Goal: Task Accomplishment & Management: Complete application form

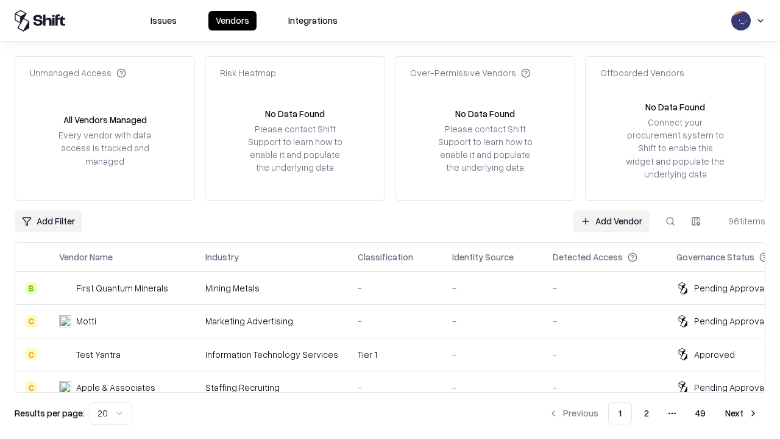
click at [611, 221] on link "Add Vendor" at bounding box center [611, 221] width 76 height 22
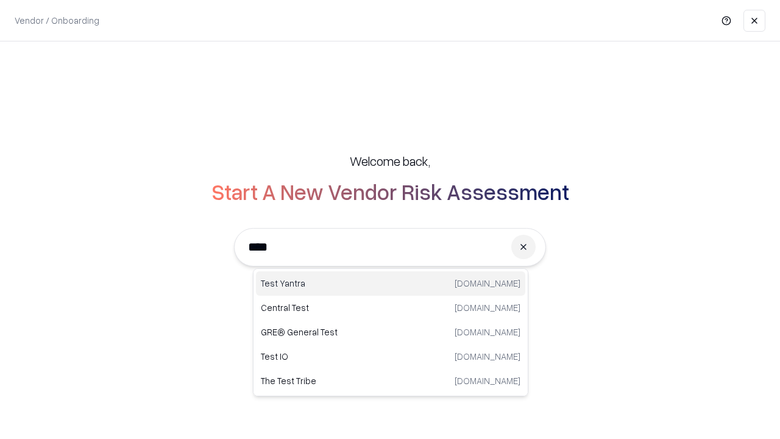
click at [390, 283] on div "Test Yantra [DOMAIN_NAME]" at bounding box center [390, 283] width 269 height 24
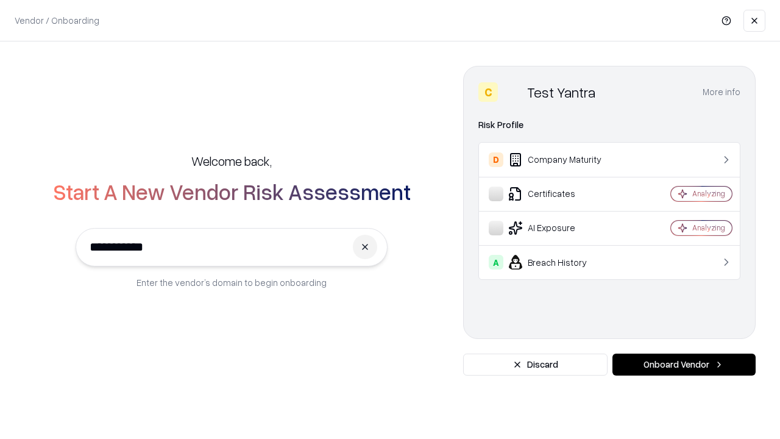
type input "**********"
click at [683, 364] on button "Onboard Vendor" at bounding box center [683, 364] width 143 height 22
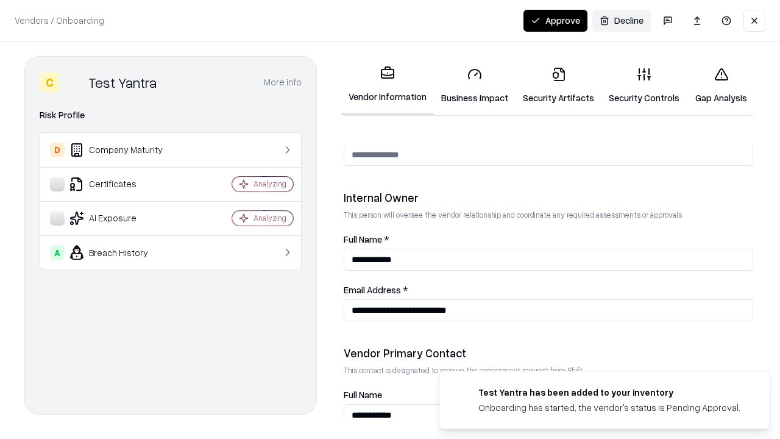
scroll to position [631, 0]
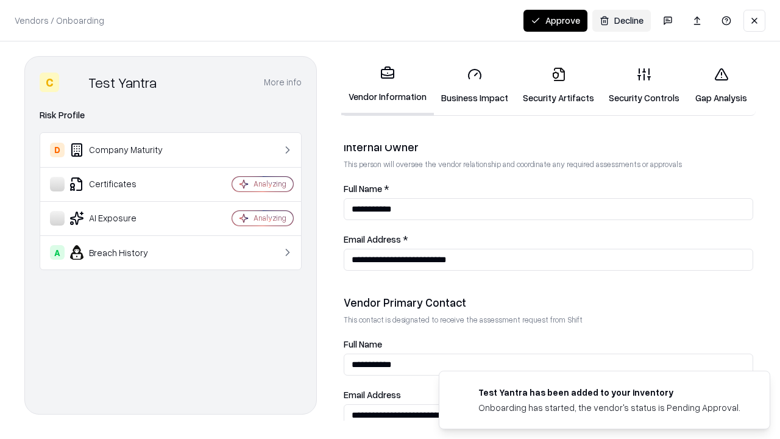
click at [558, 85] on link "Security Artifacts" at bounding box center [558, 85] width 86 height 57
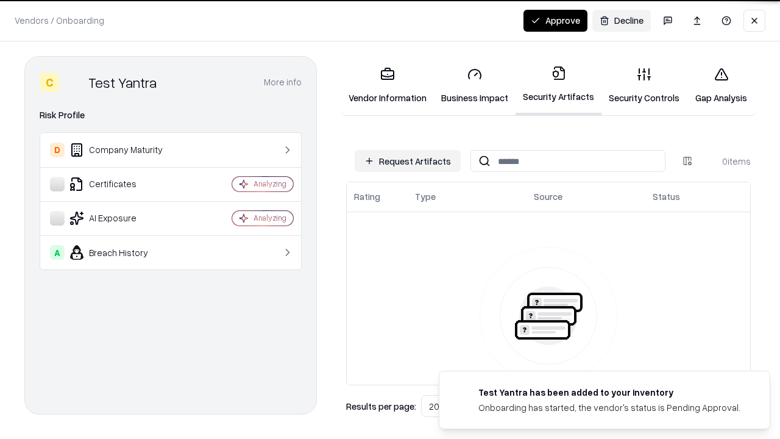
click at [408, 161] on button "Request Artifacts" at bounding box center [408, 161] width 106 height 22
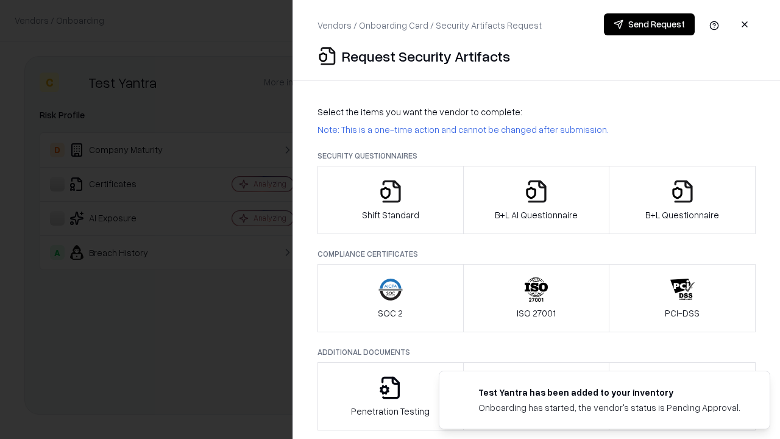
click at [682, 200] on icon "button" at bounding box center [682, 191] width 24 height 24
click at [535, 200] on icon "button" at bounding box center [536, 191] width 24 height 24
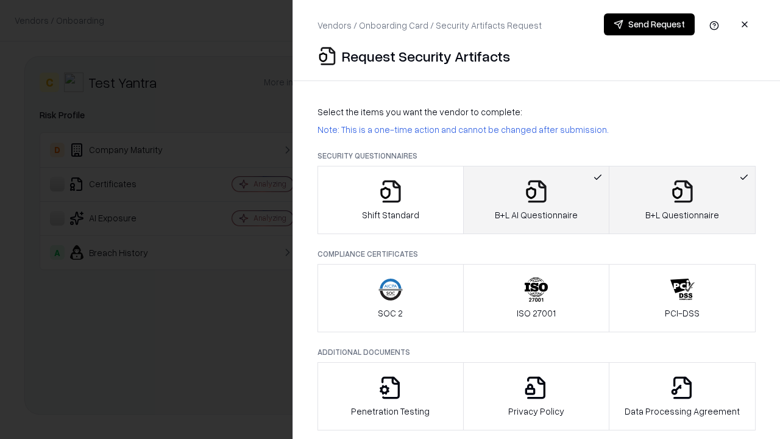
click at [649, 24] on button "Send Request" at bounding box center [649, 24] width 91 height 22
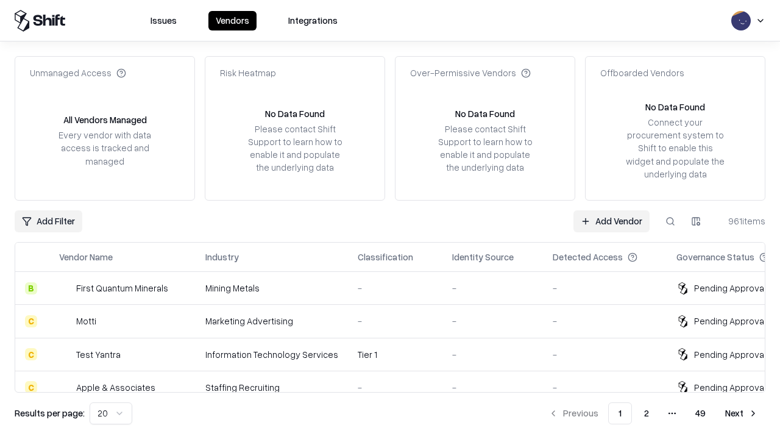
click at [670, 221] on button at bounding box center [670, 221] width 22 height 22
type input "**********"
click at [397, 354] on div "Tier 1" at bounding box center [395, 354] width 75 height 13
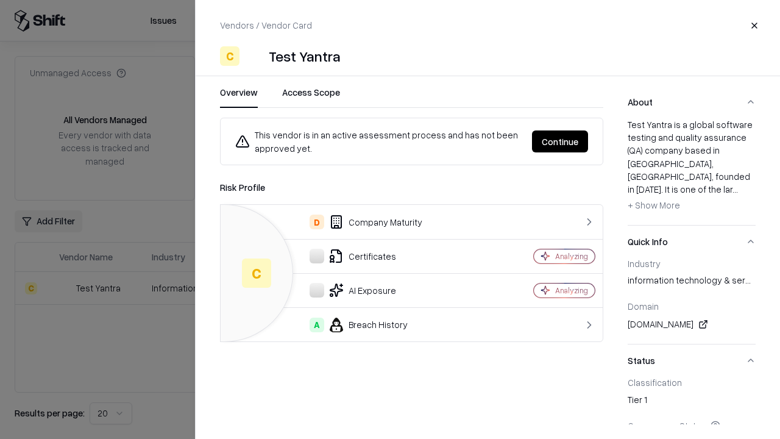
click at [560, 141] on button "Continue" at bounding box center [560, 141] width 56 height 22
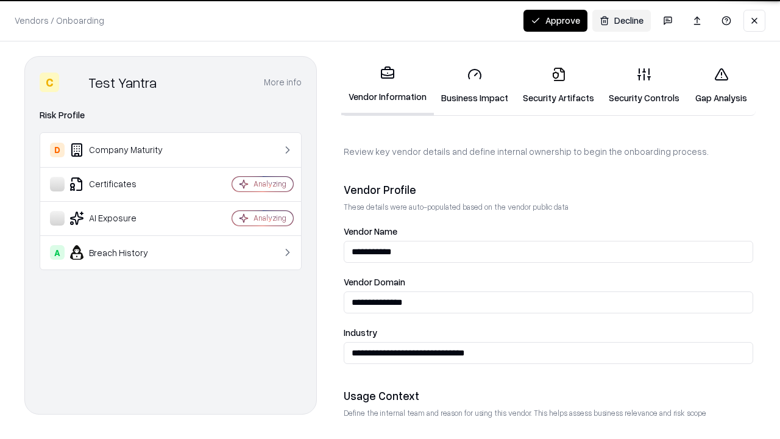
click at [558, 85] on link "Security Artifacts" at bounding box center [558, 85] width 86 height 57
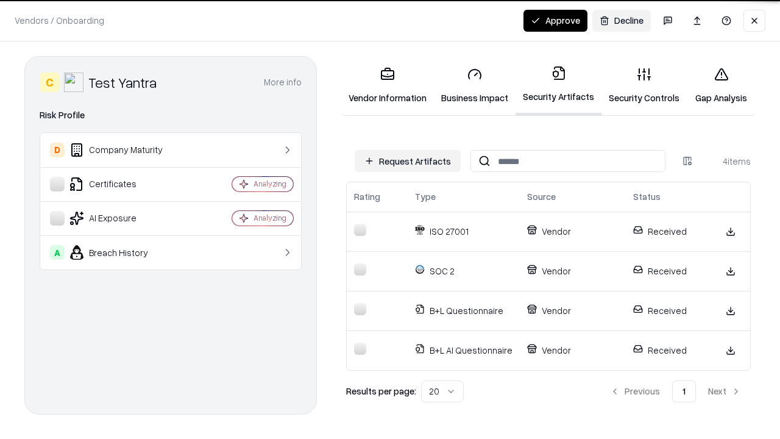
click at [555, 20] on button "Approve" at bounding box center [555, 21] width 64 height 22
